Goal: Feedback & Contribution: Submit feedback/report problem

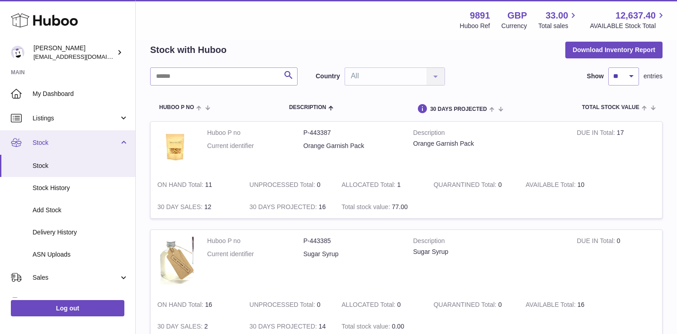
click at [123, 144] on link "Stock" at bounding box center [67, 142] width 135 height 24
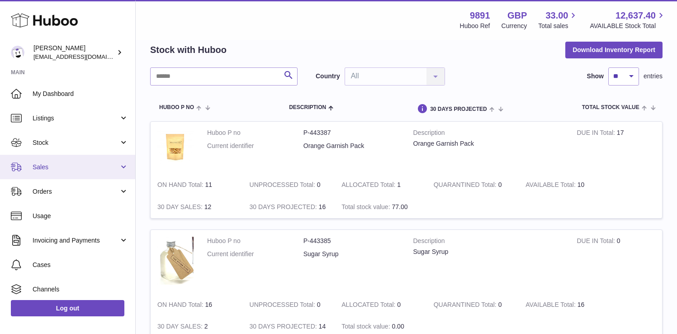
click at [89, 164] on span "Sales" at bounding box center [76, 167] width 86 height 9
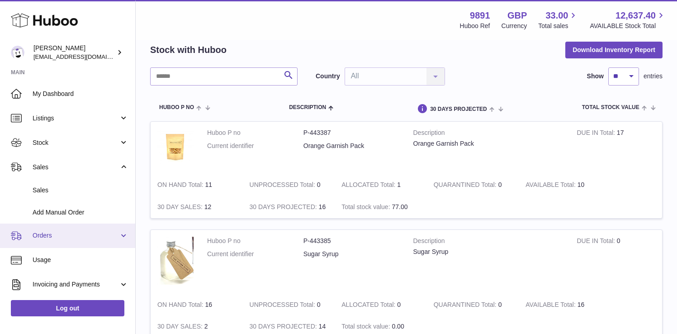
click at [78, 229] on link "Orders" at bounding box center [67, 235] width 135 height 24
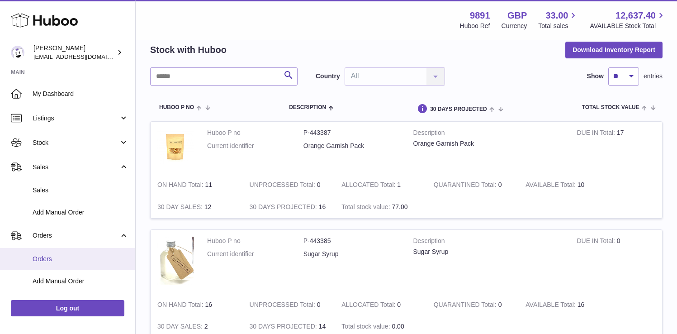
click at [76, 257] on span "Orders" at bounding box center [81, 259] width 96 height 9
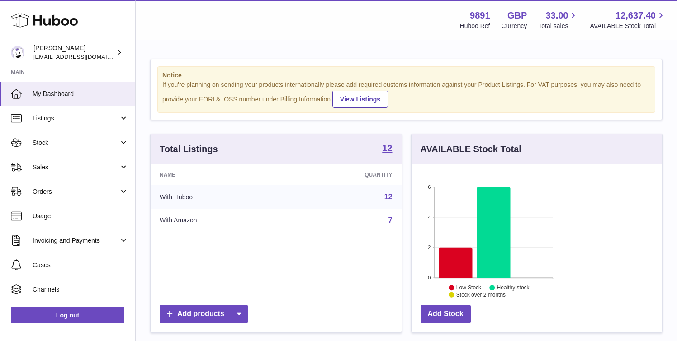
scroll to position [141, 164]
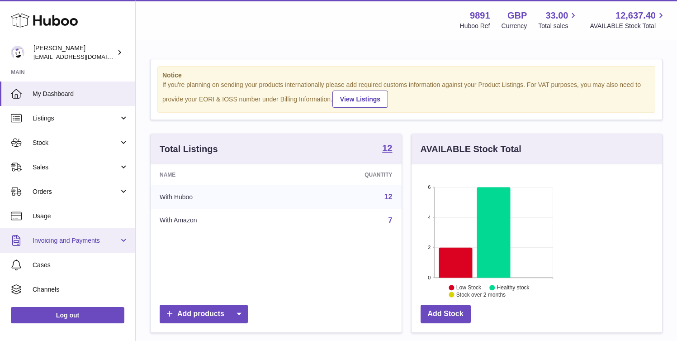
click at [78, 237] on span "Invoicing and Payments" at bounding box center [76, 240] width 86 height 9
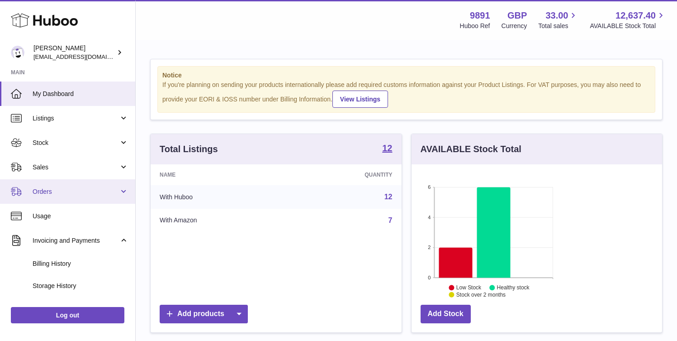
click at [62, 201] on link "Orders" at bounding box center [67, 191] width 135 height 24
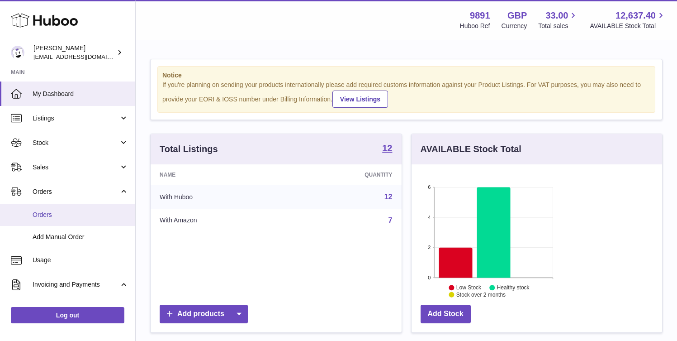
click at [62, 216] on span "Orders" at bounding box center [81, 214] width 96 height 9
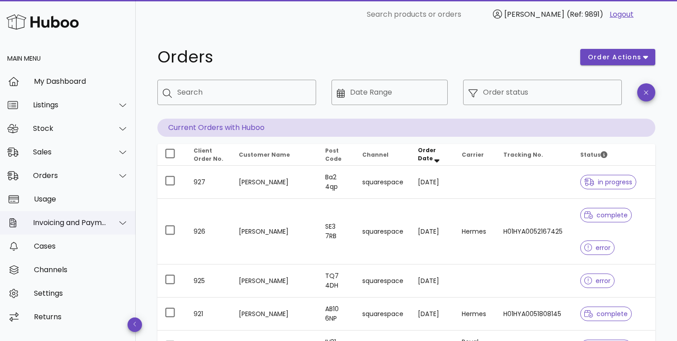
click at [90, 224] on div "Invoicing and Payments" at bounding box center [70, 222] width 74 height 9
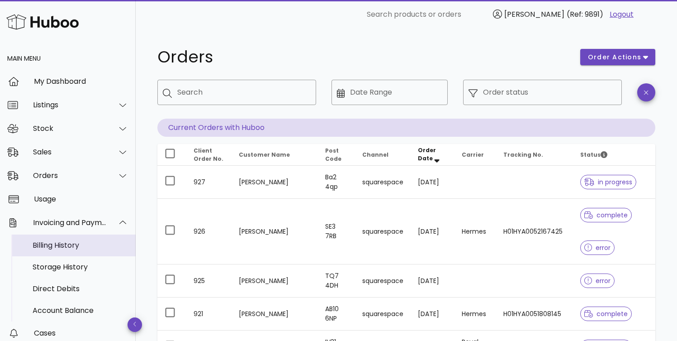
click at [73, 245] on div "Billing History" at bounding box center [81, 245] width 96 height 9
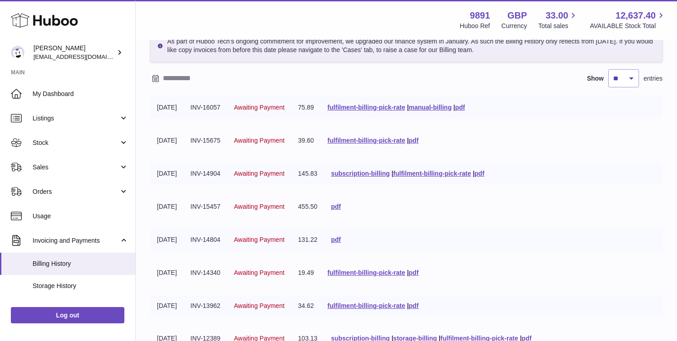
scroll to position [66, 0]
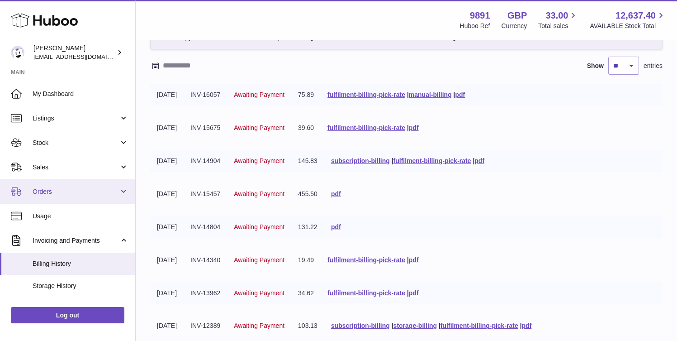
click at [85, 191] on span "Orders" at bounding box center [76, 191] width 86 height 9
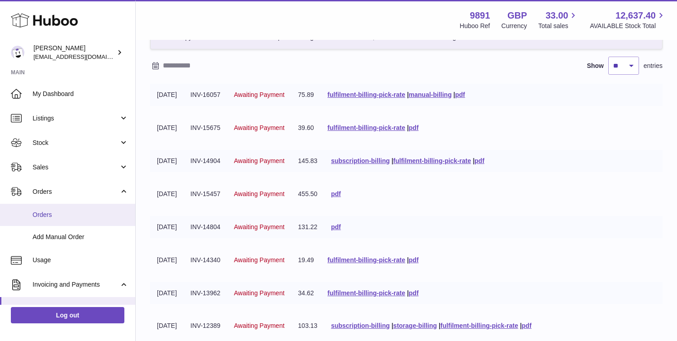
click at [42, 217] on span "Orders" at bounding box center [81, 214] width 96 height 9
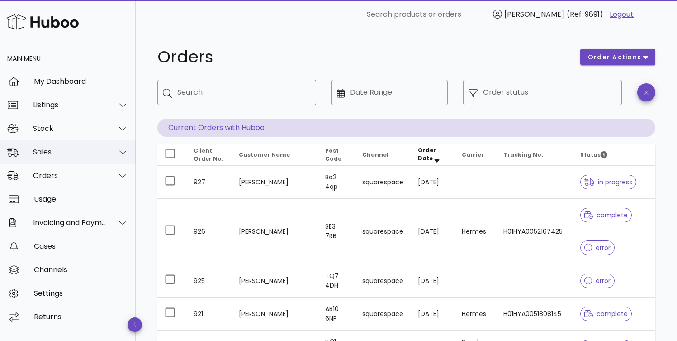
click at [79, 156] on div "Sales" at bounding box center [68, 152] width 136 height 24
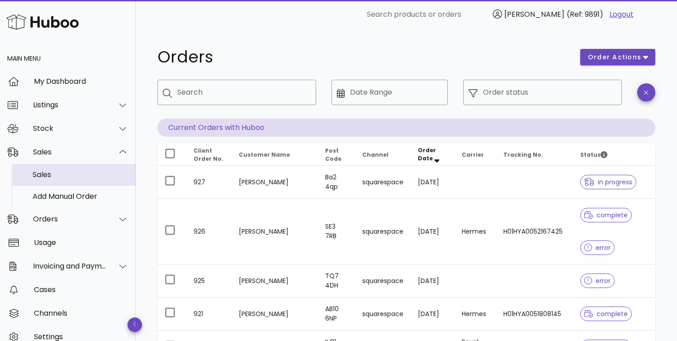
click at [70, 177] on div "Sales" at bounding box center [81, 174] width 96 height 9
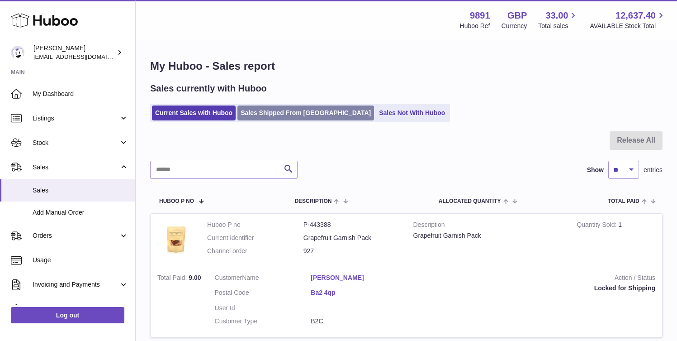
click at [299, 116] on link "Sales Shipped From Huboo" at bounding box center [305, 112] width 137 height 15
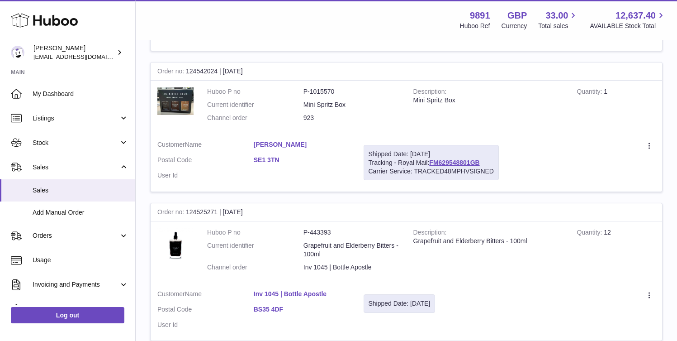
scroll to position [730, 0]
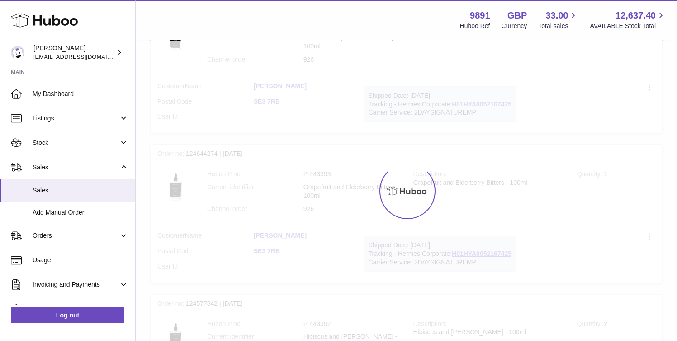
scroll to position [41, 0]
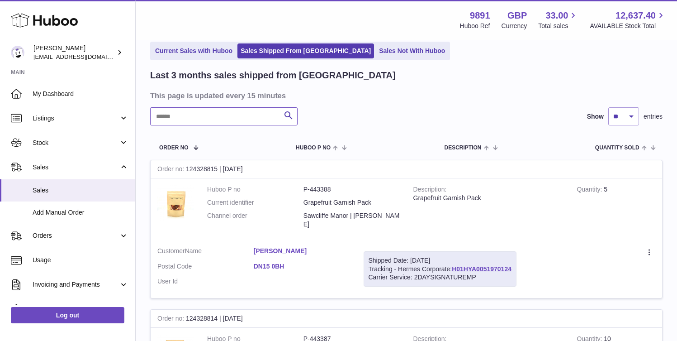
click at [219, 113] on input "text" at bounding box center [223, 116] width 147 height 18
type input "***"
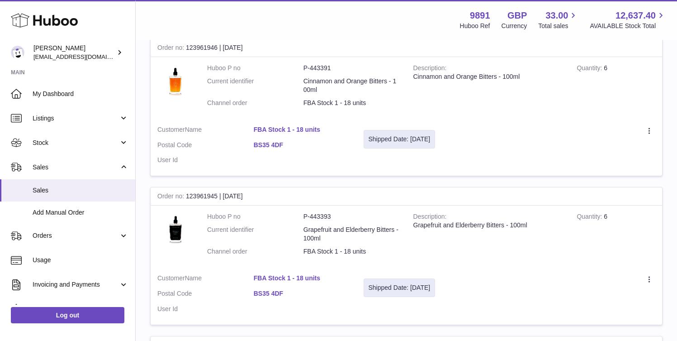
scroll to position [145, 0]
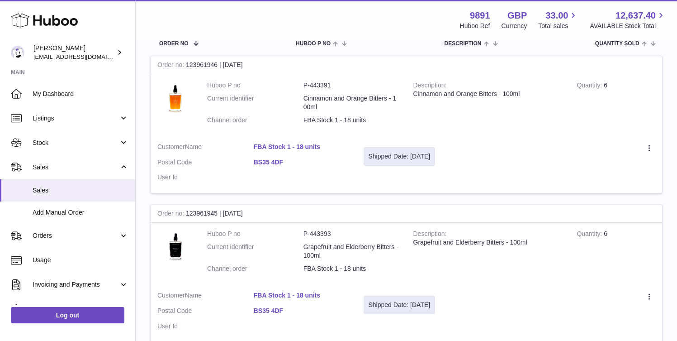
click at [350, 142] on link "FBA Stock 1 - 18 units" at bounding box center [302, 146] width 96 height 9
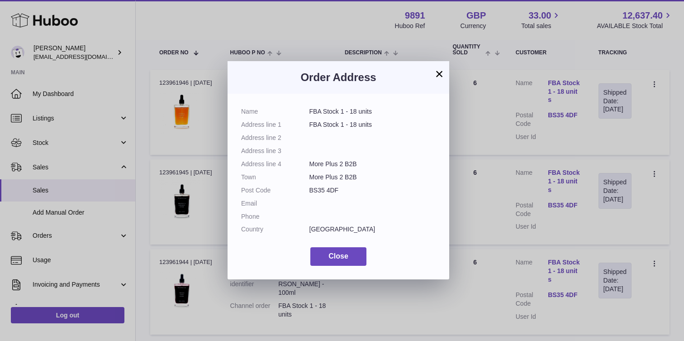
click at [439, 72] on button "×" at bounding box center [439, 73] width 11 height 11
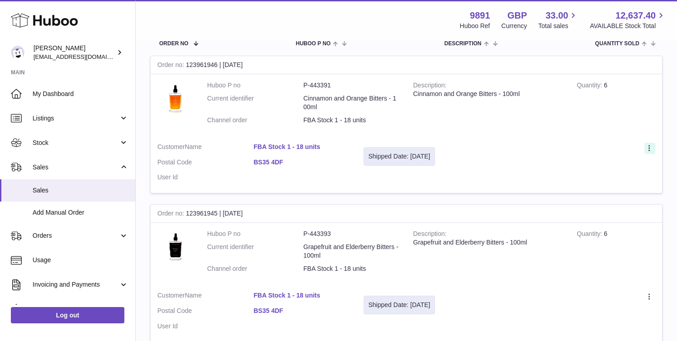
click at [647, 144] on icon at bounding box center [650, 148] width 10 height 9
click at [586, 158] on li "Create a ticket" at bounding box center [610, 167] width 90 height 19
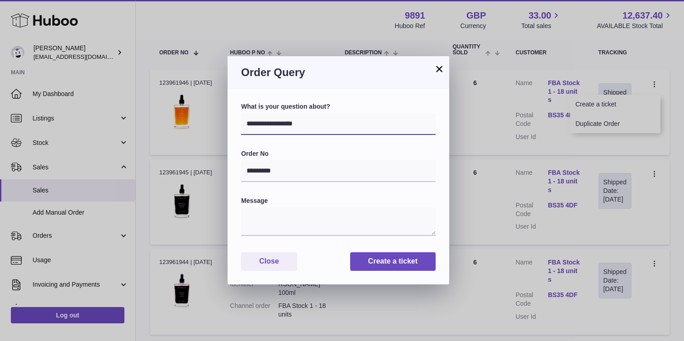
click at [314, 122] on select "**********" at bounding box center [338, 124] width 194 height 22
select select "*****"
click at [241, 113] on select "**********" at bounding box center [338, 124] width 194 height 22
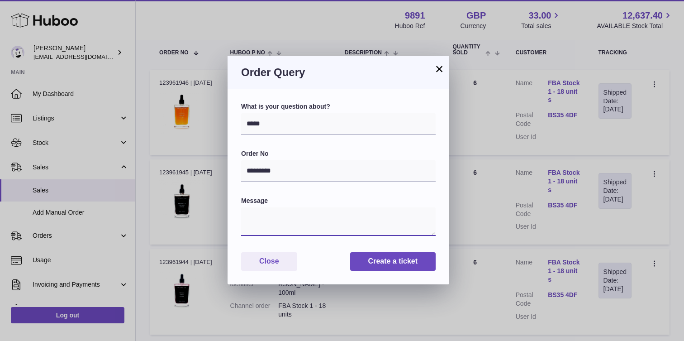
click at [285, 226] on textarea at bounding box center [338, 221] width 194 height 28
drag, startPoint x: 277, startPoint y: 220, endPoint x: 232, endPoint y: 220, distance: 44.8
click at [232, 220] on div "**********" at bounding box center [338, 186] width 222 height 195
type textarea "*******"
click at [275, 262] on button "Close" at bounding box center [269, 261] width 56 height 19
